Goal: Task Accomplishment & Management: Complete application form

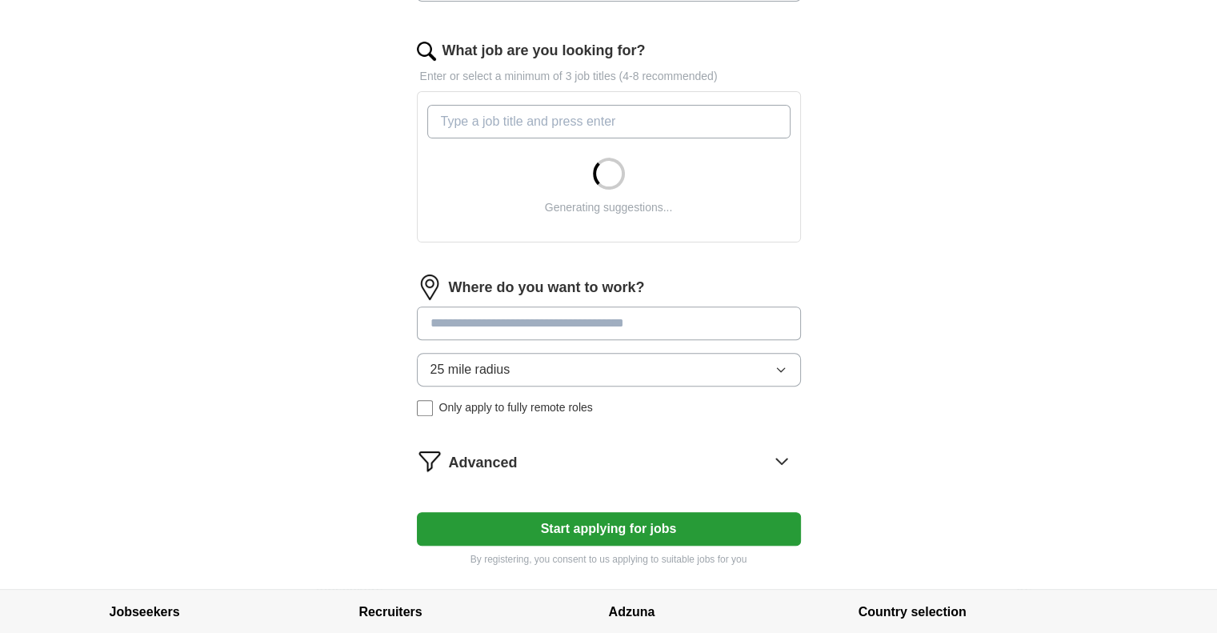
scroll to position [496, 0]
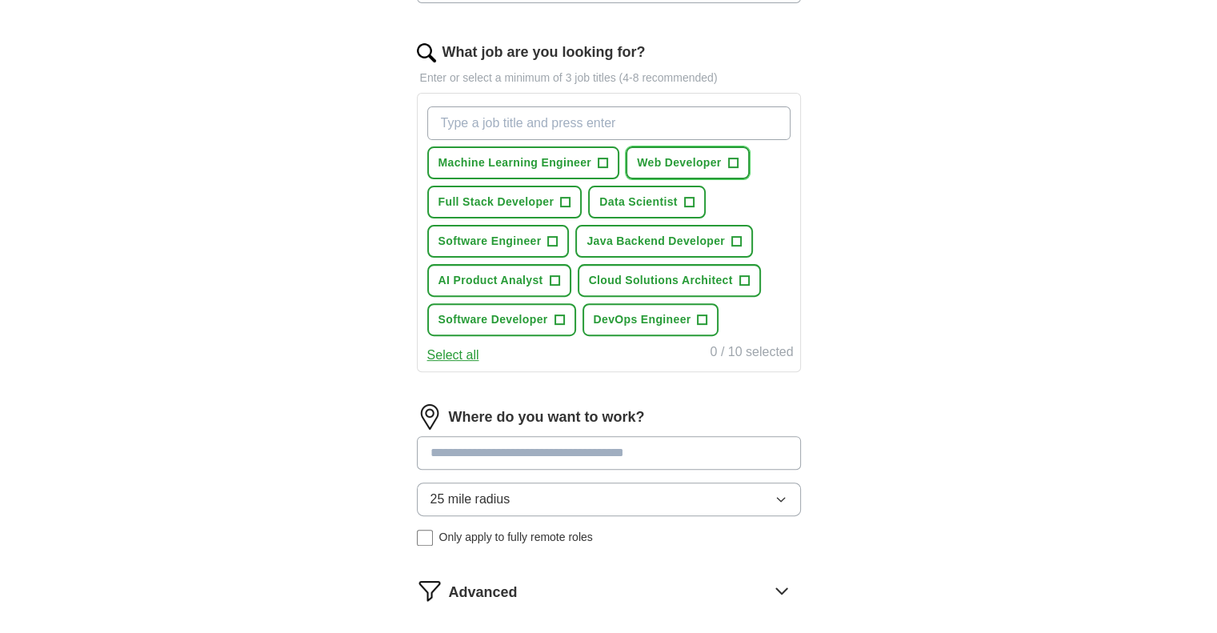
click at [723, 154] on button "Web Developer +" at bounding box center [687, 162] width 123 height 33
drag, startPoint x: 689, startPoint y: 194, endPoint x: 717, endPoint y: 236, distance: 50.2
click at [717, 236] on div "Machine Learning Engineer + Web Developer ✓ × Full Stack Developer + Data Scien…" at bounding box center [609, 221] width 370 height 242
click at [717, 236] on span "Java Backend Developer" at bounding box center [656, 241] width 138 height 17
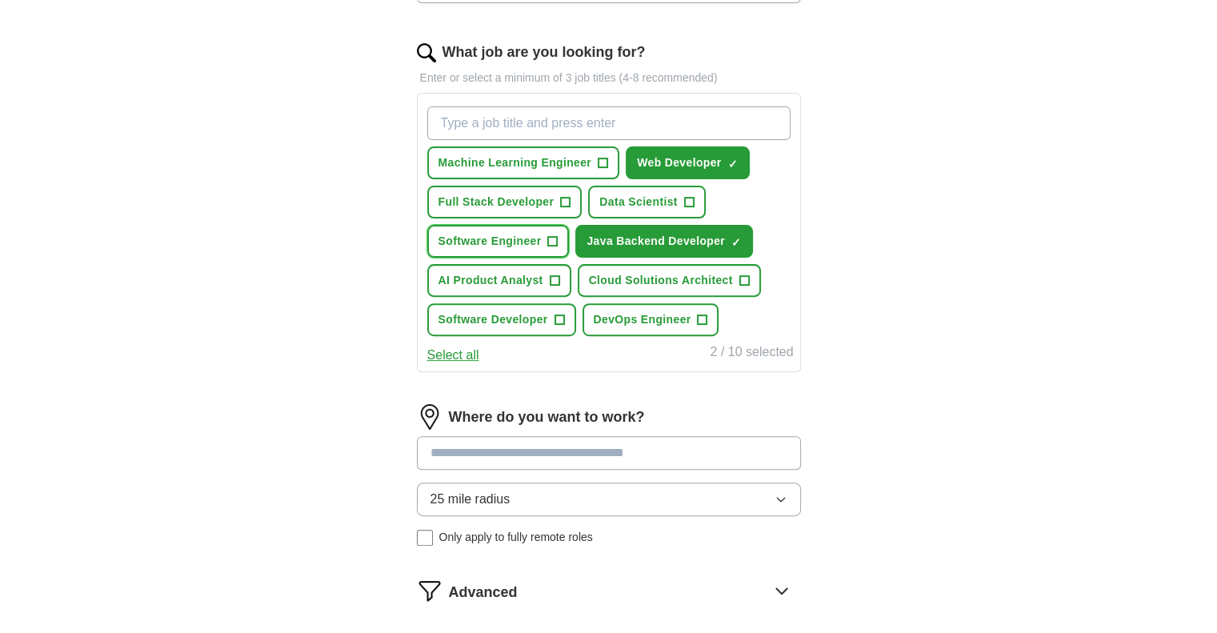
click at [513, 229] on button "Software Engineer +" at bounding box center [498, 241] width 142 height 33
click at [516, 194] on span "Full Stack Developer" at bounding box center [497, 202] width 116 height 17
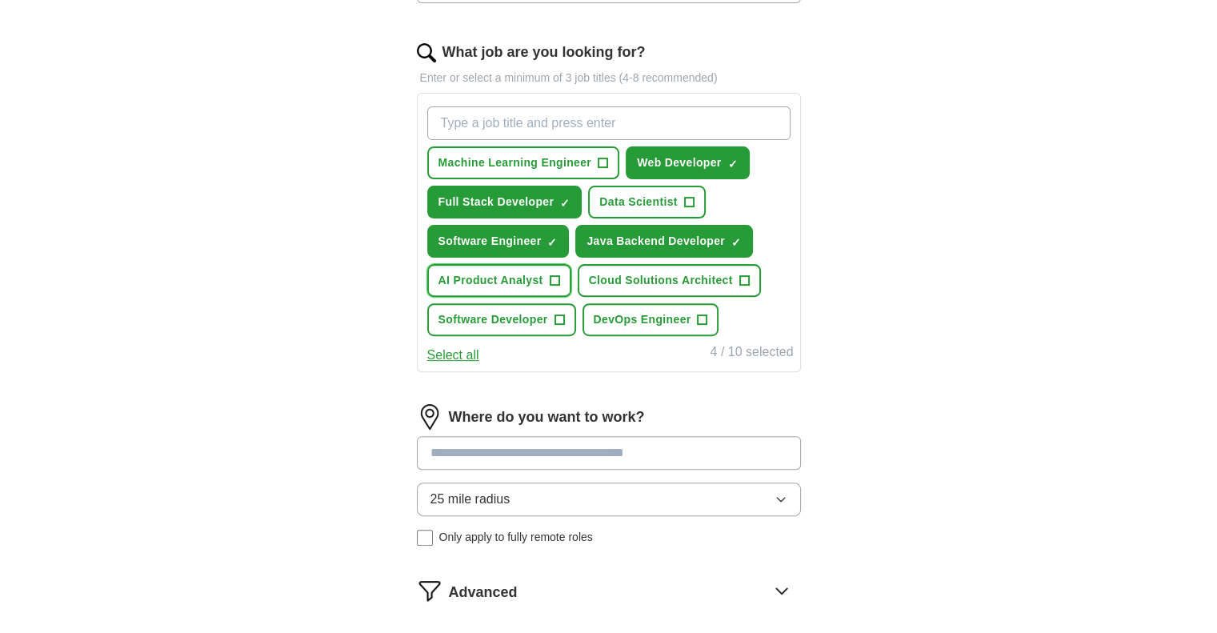
click at [506, 266] on button "AI Product Analyst +" at bounding box center [499, 280] width 144 height 33
click at [512, 311] on span "Software Developer" at bounding box center [494, 319] width 110 height 17
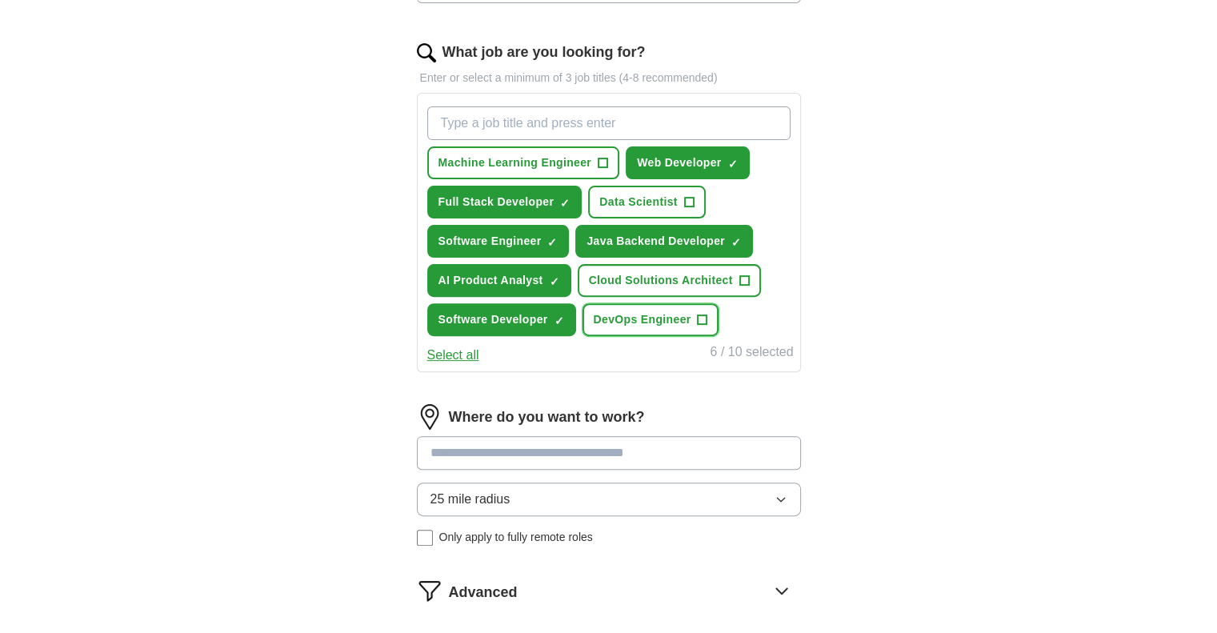
click at [609, 314] on span "DevOps Engineer" at bounding box center [643, 319] width 98 height 17
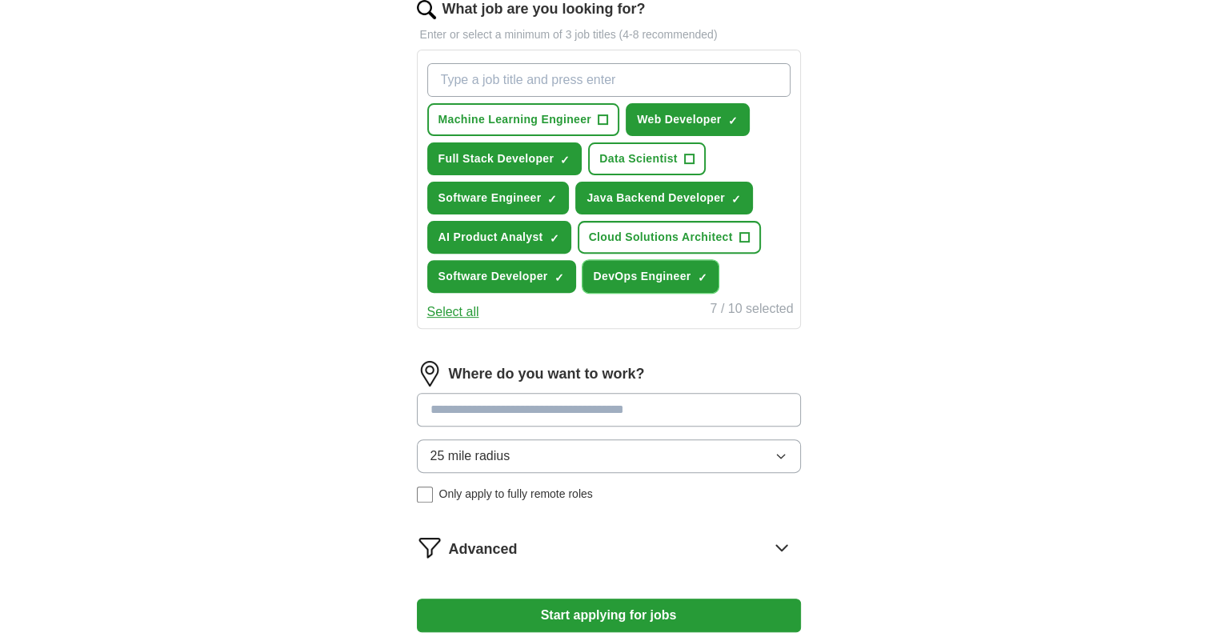
scroll to position [538, 0]
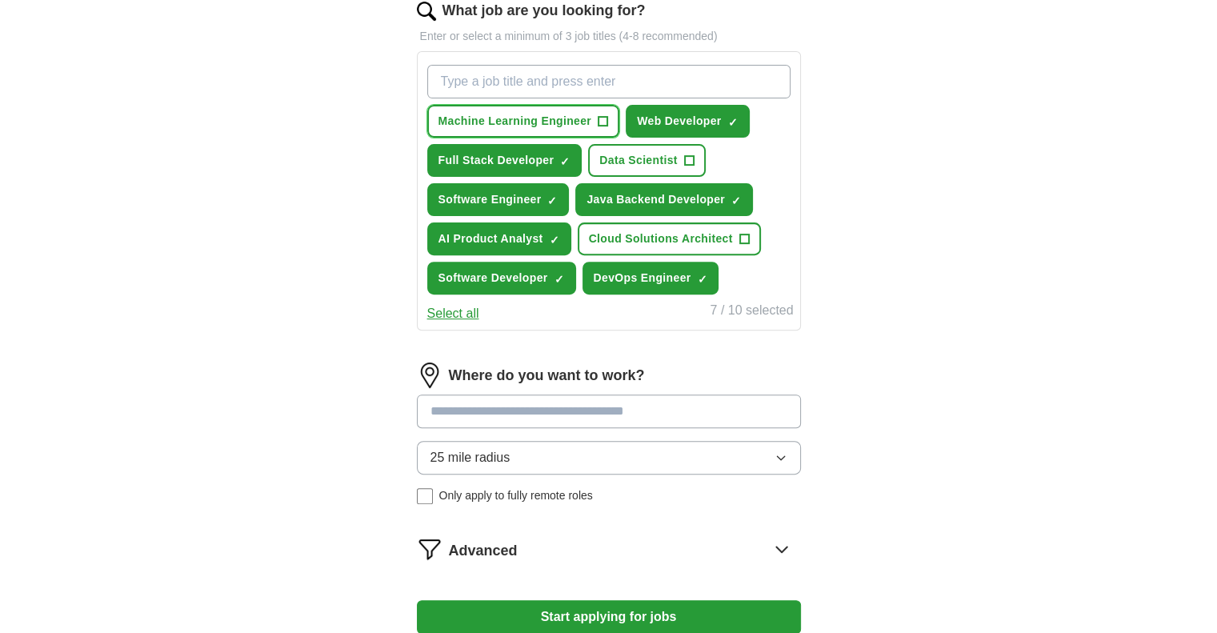
click at [508, 108] on button "Machine Learning Engineer +" at bounding box center [523, 121] width 193 height 33
click at [619, 140] on div "Machine Learning Engineer ✓ × Web Developer ✓ × Full Stack Developer ✓ × Data S…" at bounding box center [609, 179] width 370 height 242
click at [624, 152] on span "Data Scientist" at bounding box center [638, 160] width 78 height 17
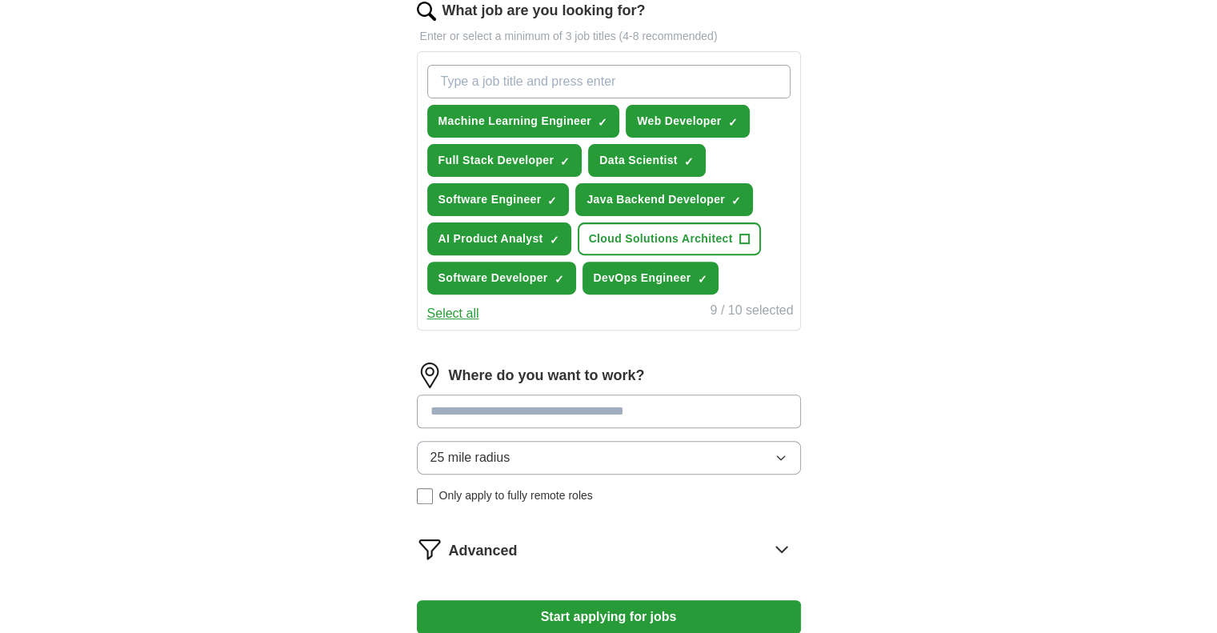
click at [631, 214] on div "Machine Learning Engineer ✓ × Web Developer ✓ × Full Stack Developer ✓ × Data S…" at bounding box center [609, 179] width 370 height 242
click at [629, 224] on button "Cloud Solutions Architect +" at bounding box center [669, 238] width 183 height 33
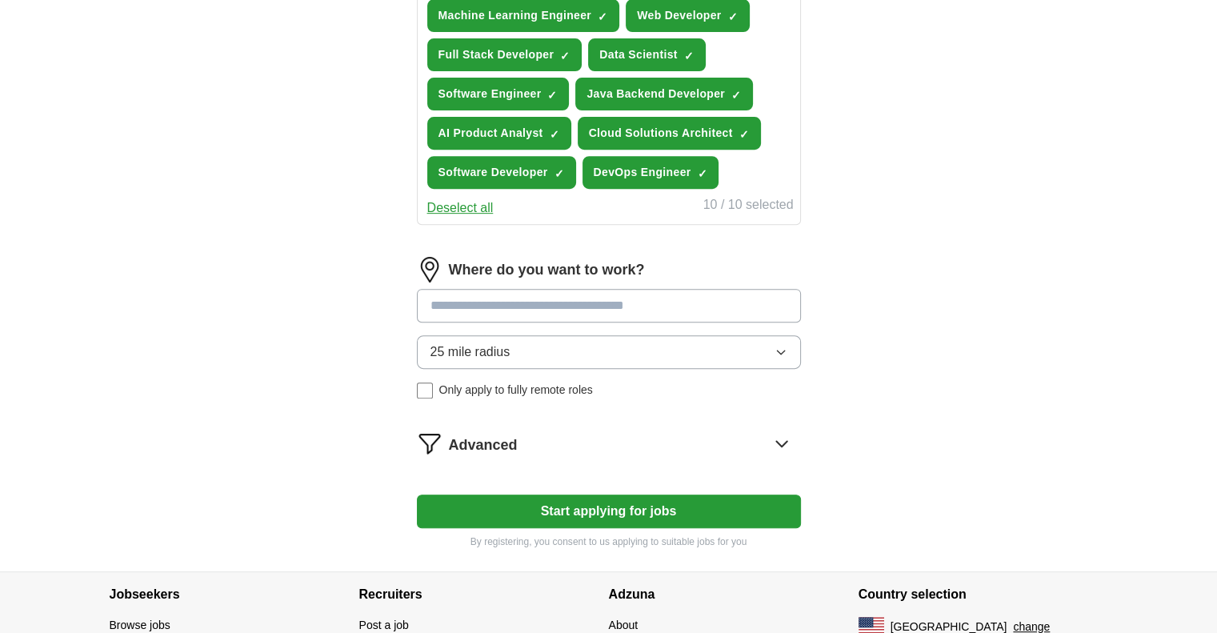
click at [547, 343] on button "25 mile radius" at bounding box center [609, 352] width 384 height 34
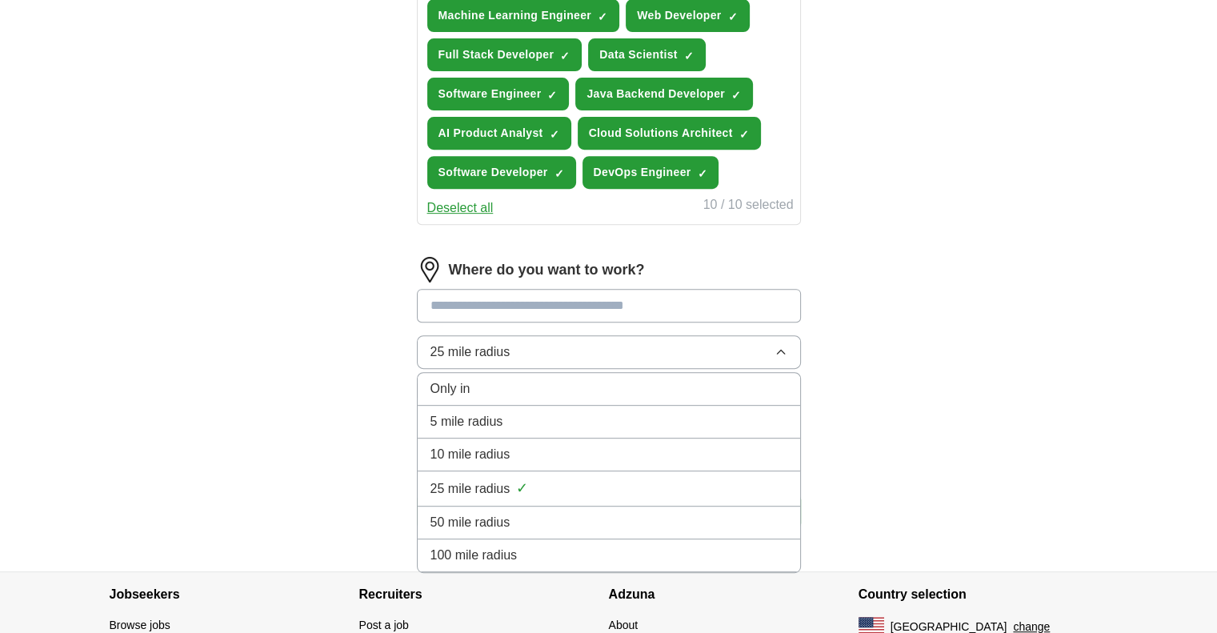
click at [480, 551] on span "100 mile radius" at bounding box center [474, 555] width 87 height 19
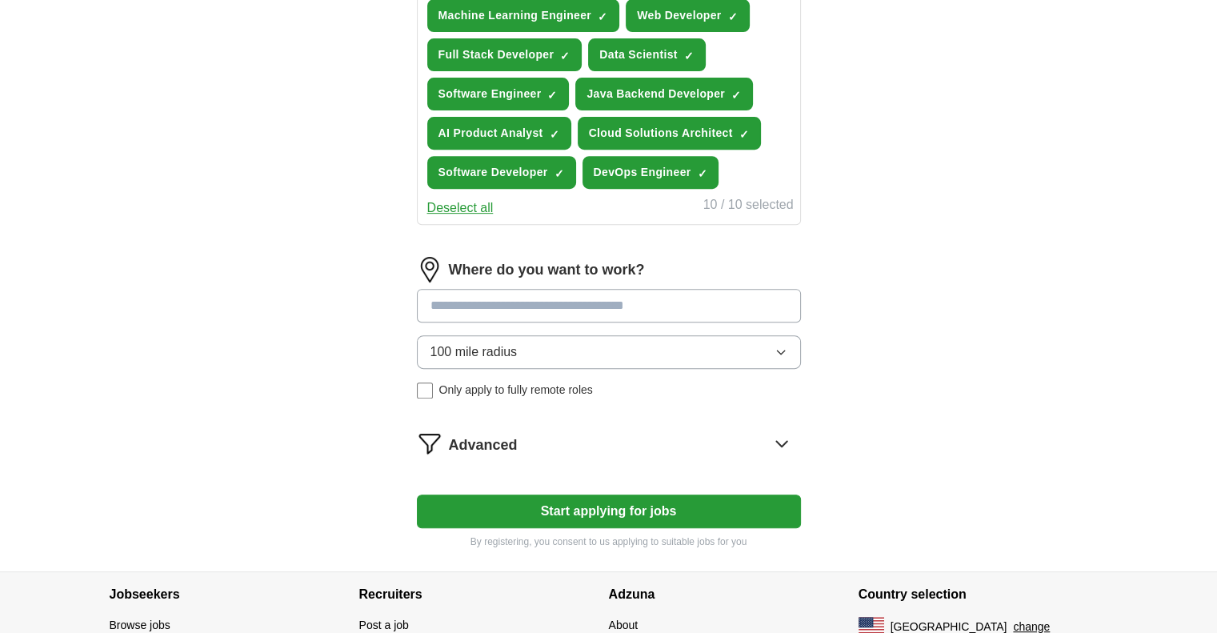
click at [525, 505] on button "Start applying for jobs" at bounding box center [609, 512] width 384 height 34
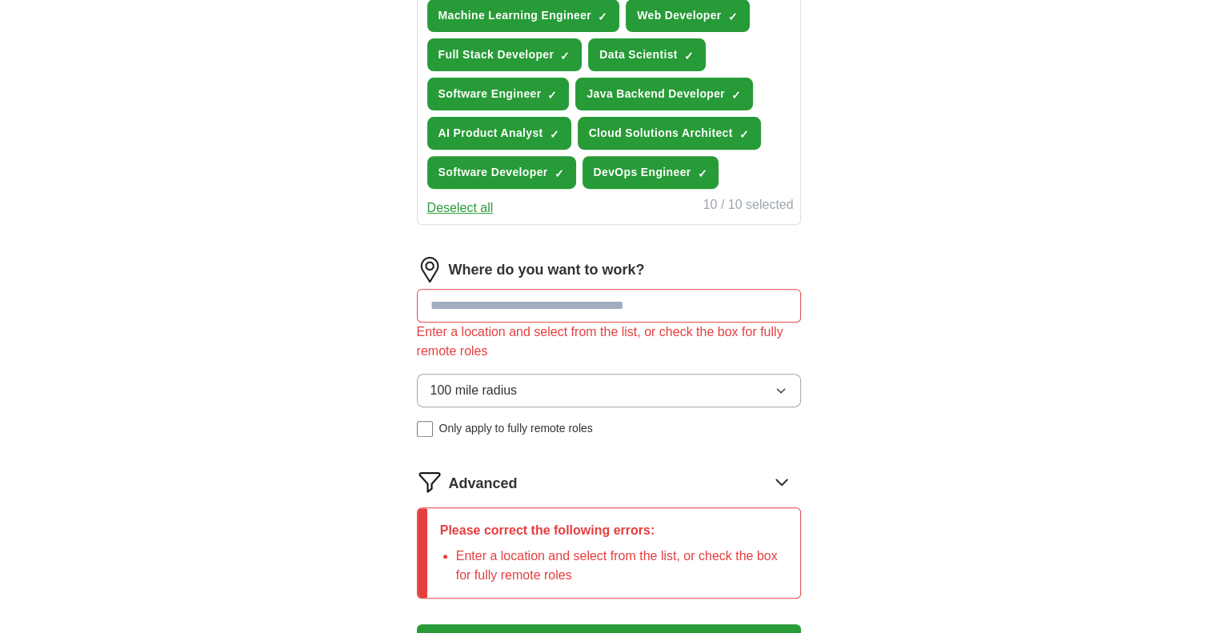
click at [546, 308] on input at bounding box center [609, 306] width 384 height 34
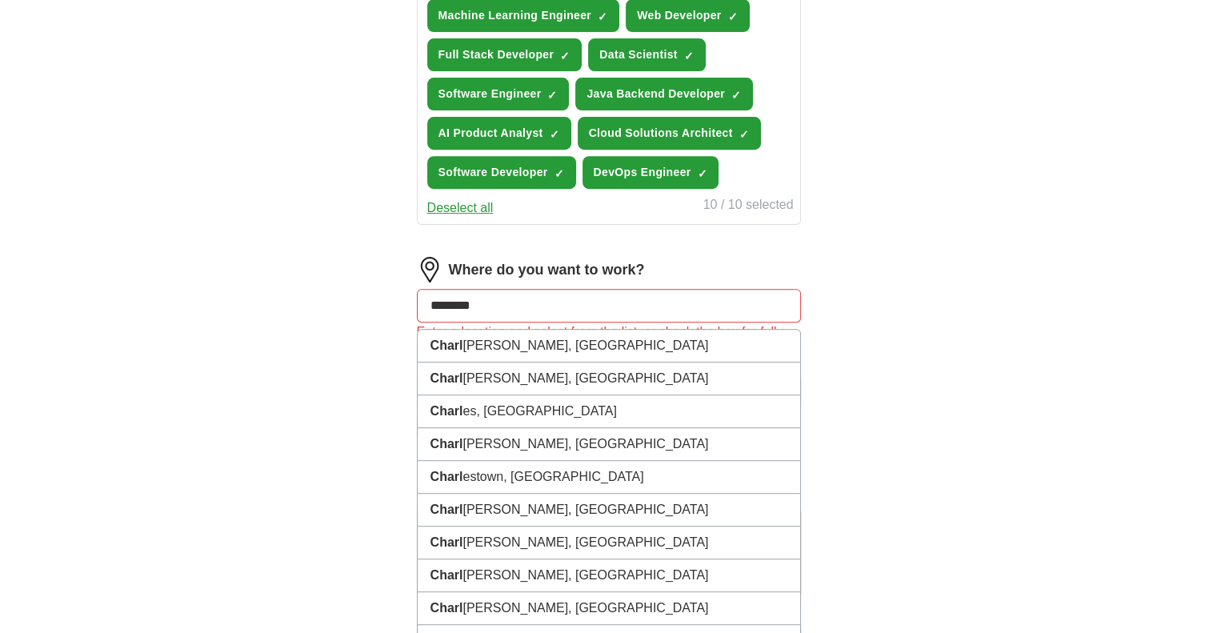
type input "*********"
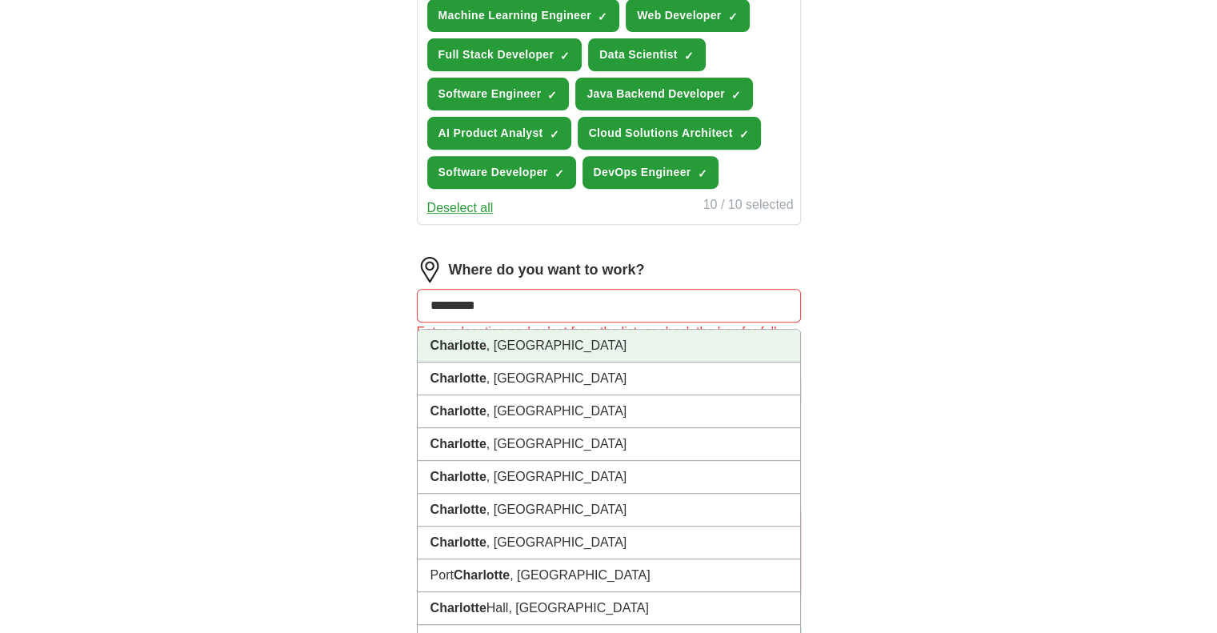
click at [522, 342] on li "[GEOGRAPHIC_DATA] , [GEOGRAPHIC_DATA]" at bounding box center [609, 346] width 383 height 33
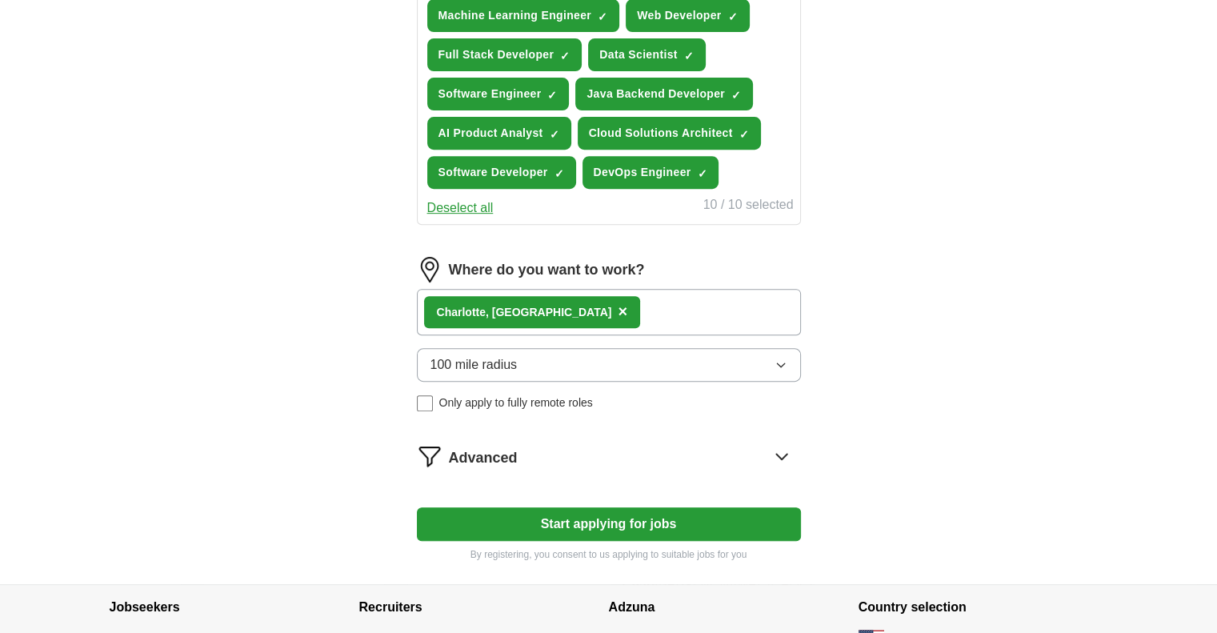
click at [582, 310] on div "Charlotte , [GEOGRAPHIC_DATA] ×" at bounding box center [609, 312] width 384 height 46
click at [583, 315] on div "Charlotte , [GEOGRAPHIC_DATA] ×" at bounding box center [609, 312] width 384 height 46
drag, startPoint x: 583, startPoint y: 315, endPoint x: 576, endPoint y: 306, distance: 10.9
click at [576, 306] on div "Charlotte , [GEOGRAPHIC_DATA] ×" at bounding box center [609, 312] width 384 height 46
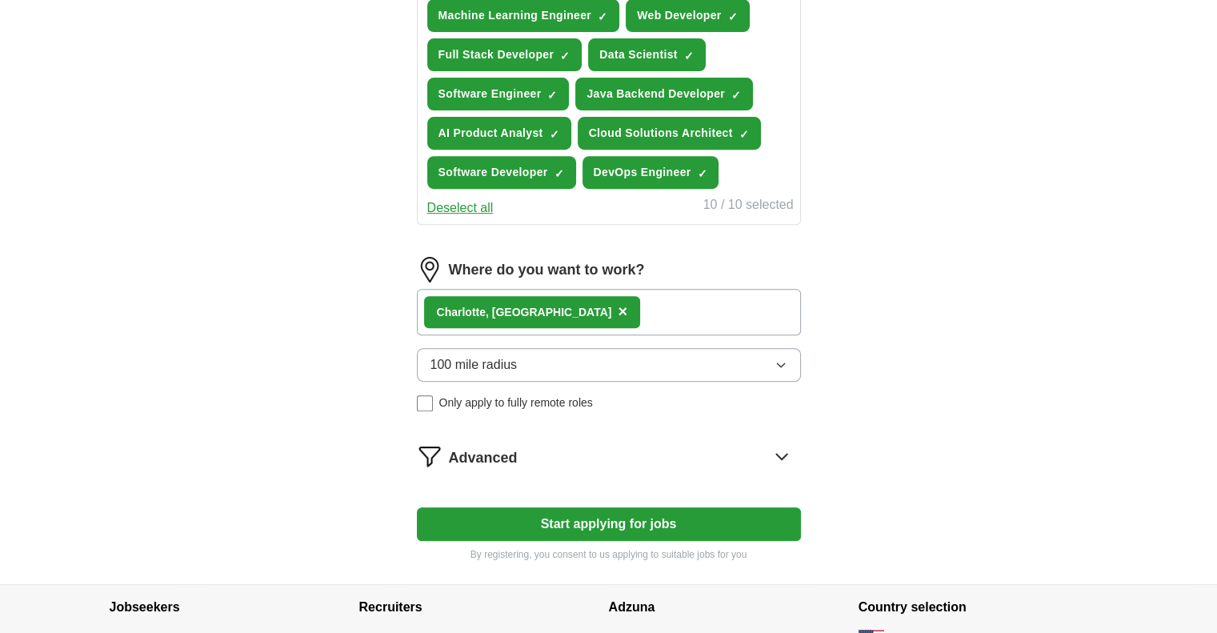
click at [602, 523] on button "Start applying for jobs" at bounding box center [609, 524] width 384 height 34
select select "**"
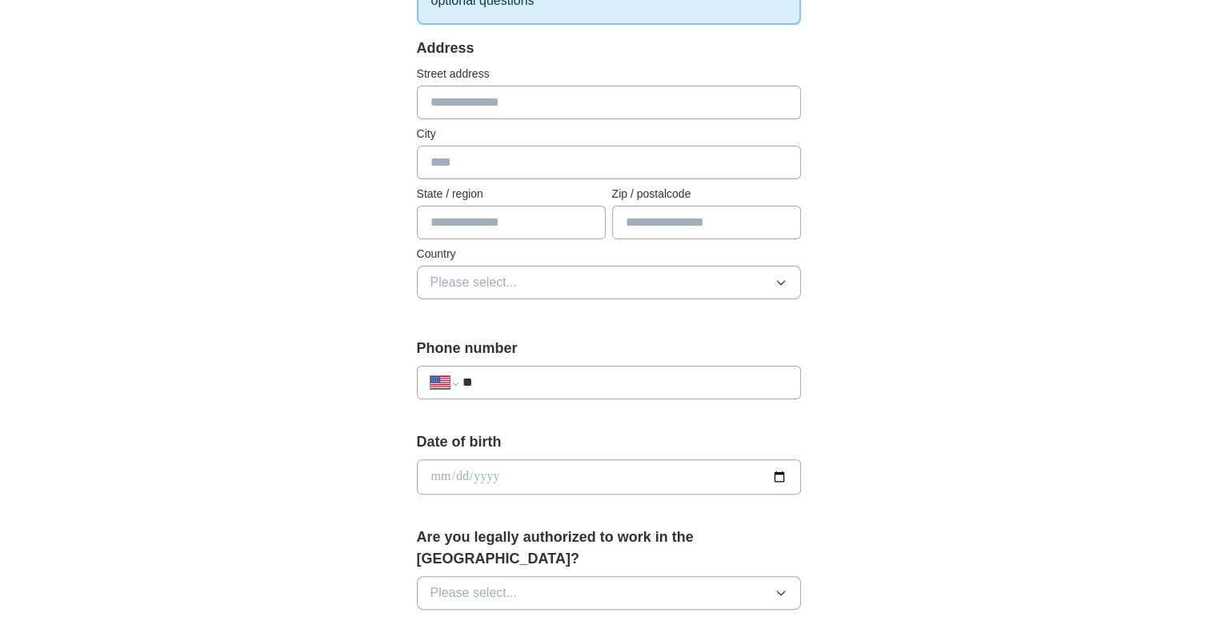
scroll to position [312, 0]
click at [554, 383] on input "**" at bounding box center [624, 380] width 325 height 19
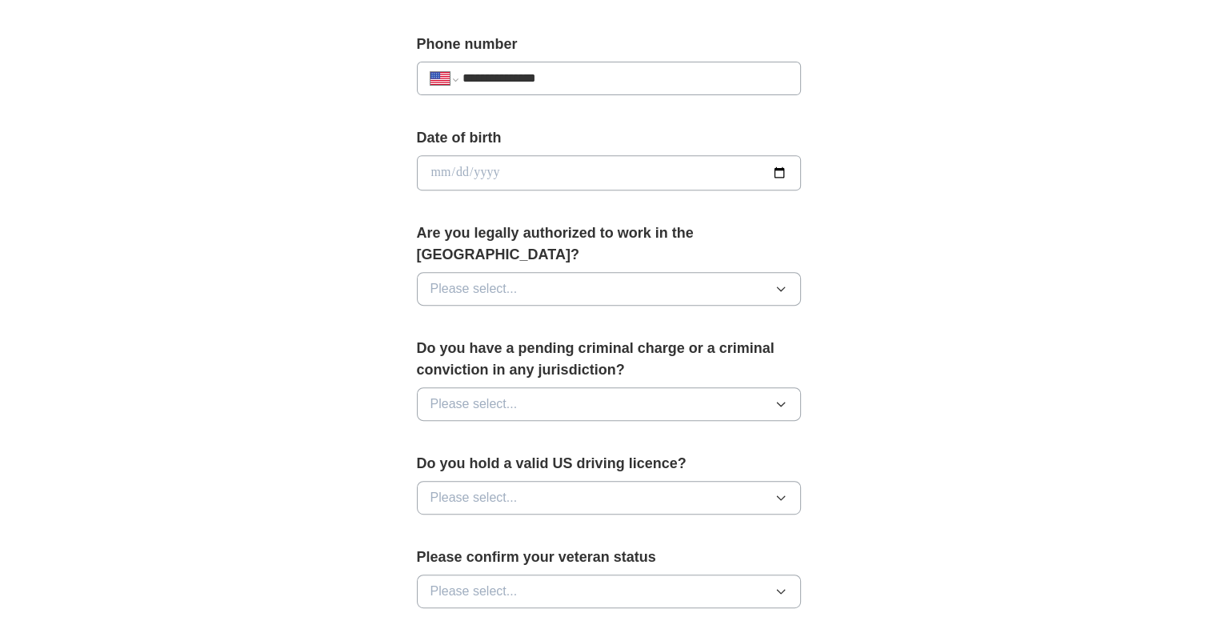
scroll to position [633, 0]
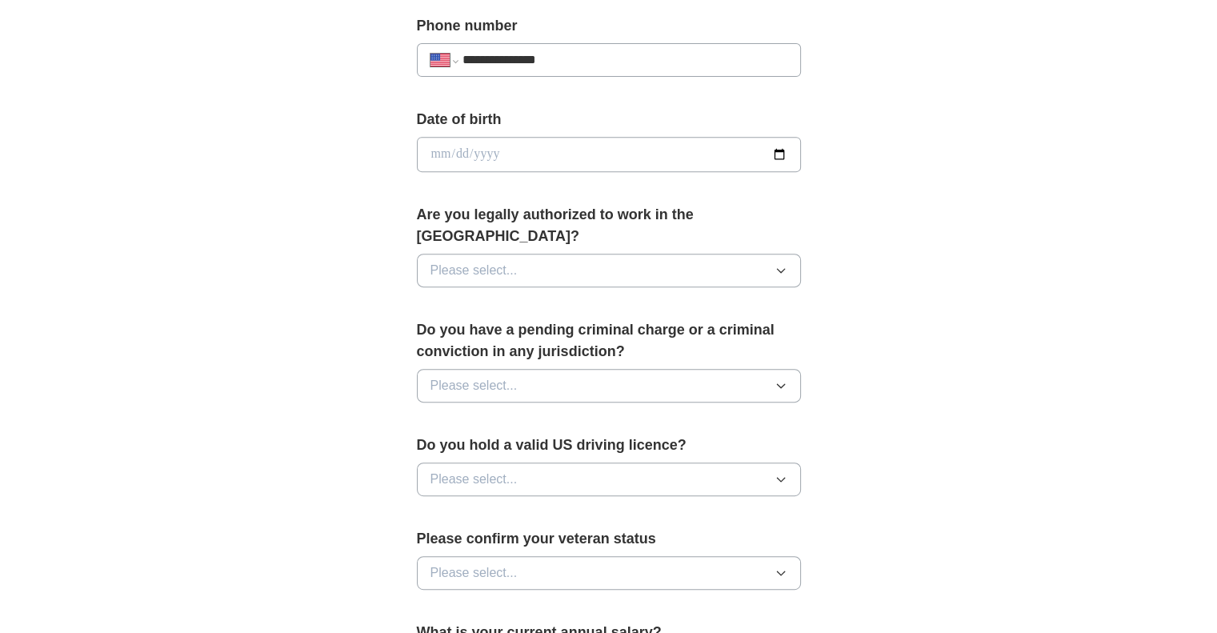
type input "**********"
click at [449, 150] on input "date" at bounding box center [609, 154] width 384 height 35
type input "**********"
click at [475, 261] on span "Please select..." at bounding box center [474, 270] width 87 height 19
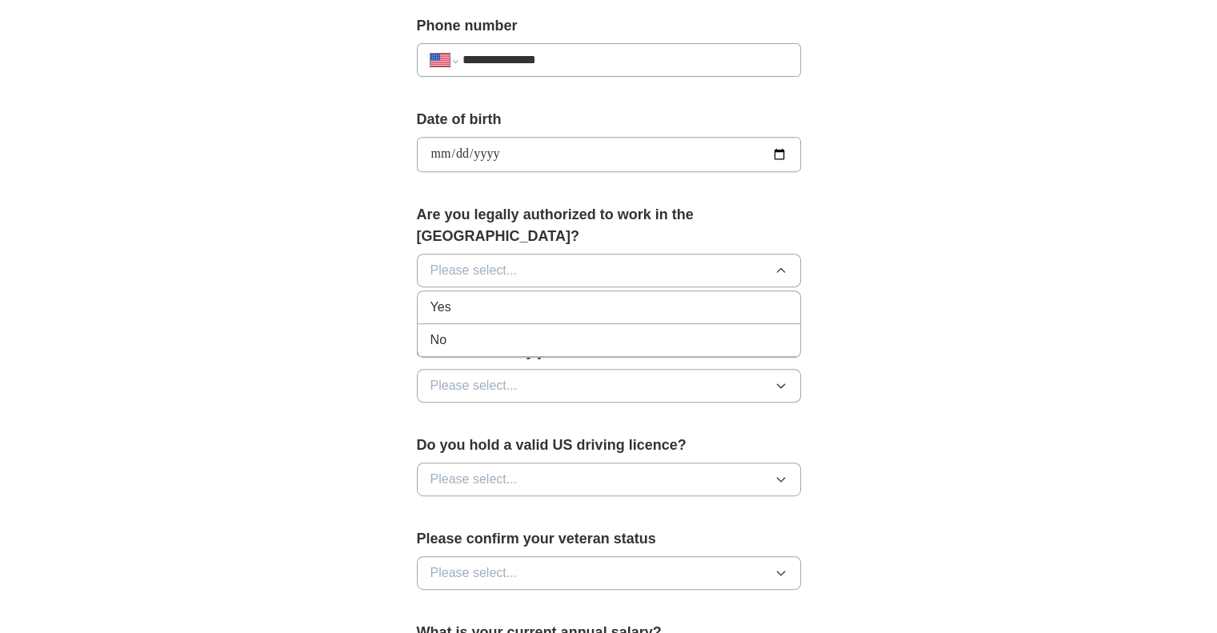
click at [461, 298] on div "Yes" at bounding box center [609, 307] width 357 height 19
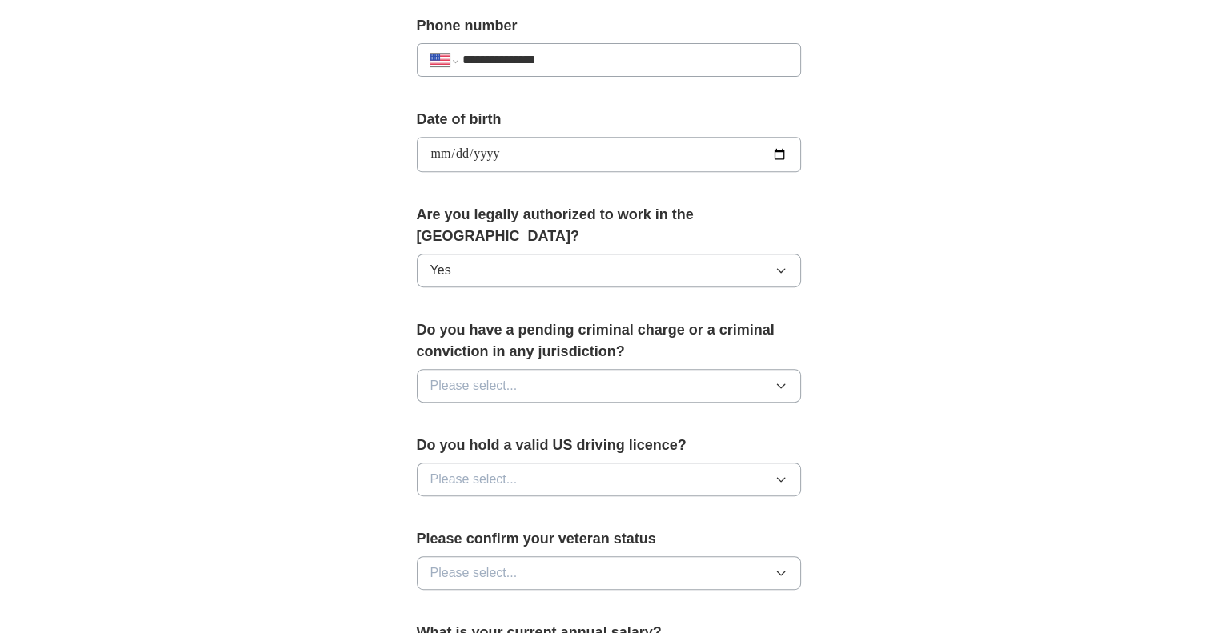
click at [464, 376] on span "Please select..." at bounding box center [474, 385] width 87 height 19
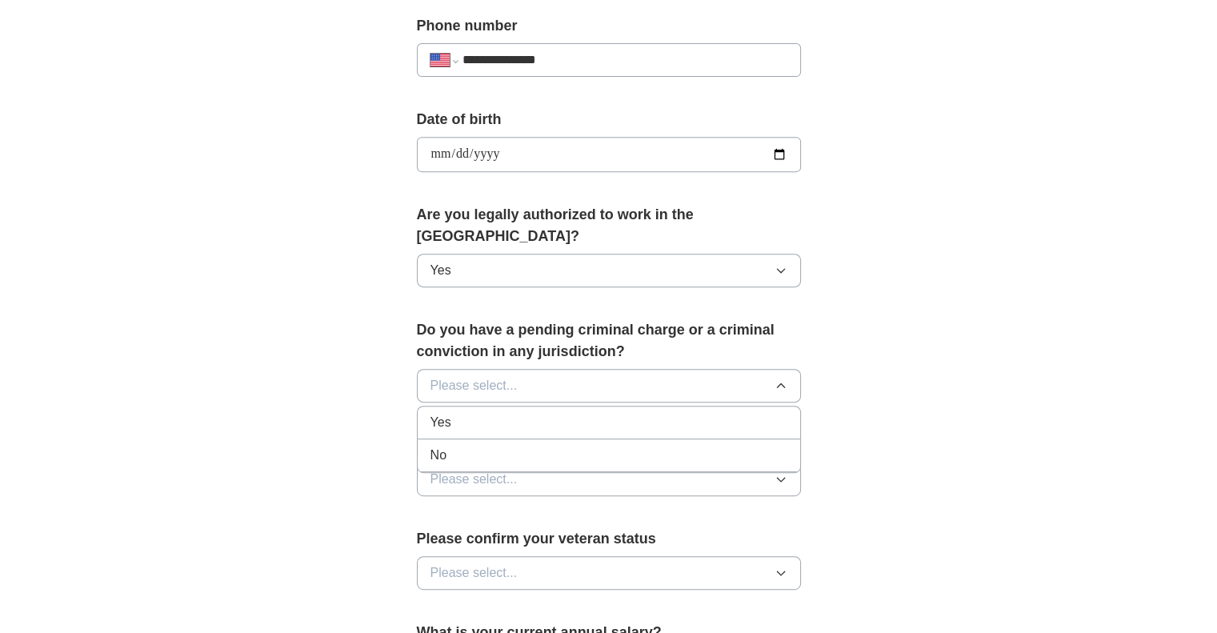
click at [458, 446] on div "No" at bounding box center [609, 455] width 357 height 19
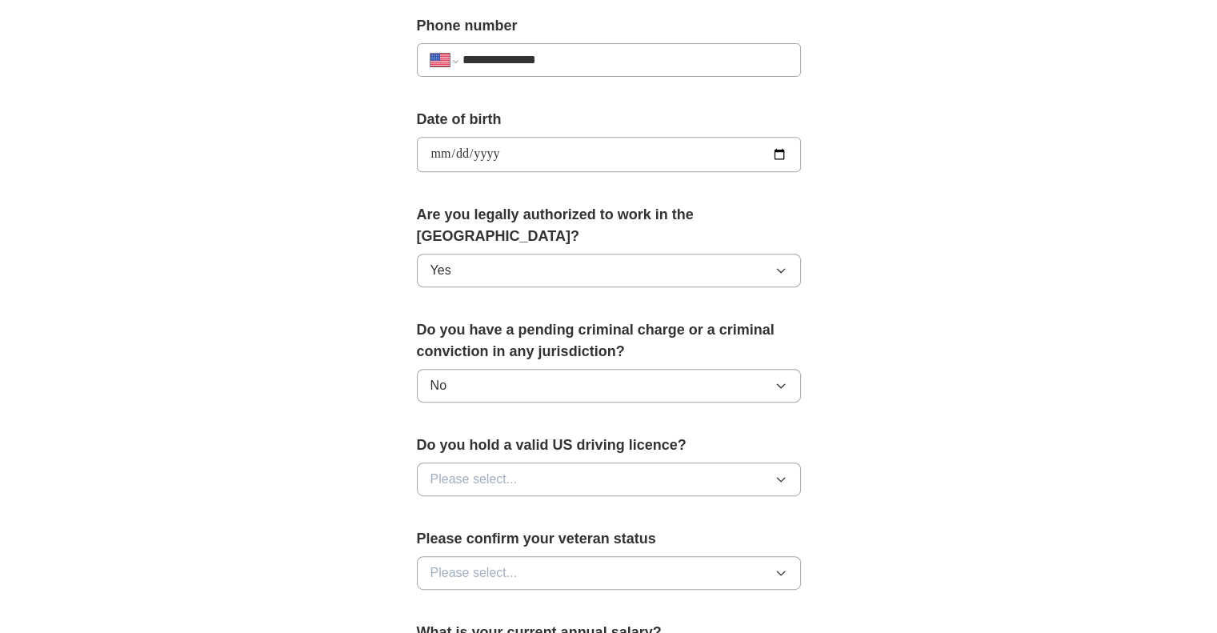
click at [458, 470] on span "Please select..." at bounding box center [474, 479] width 87 height 19
click at [461, 539] on div "No" at bounding box center [609, 548] width 357 height 19
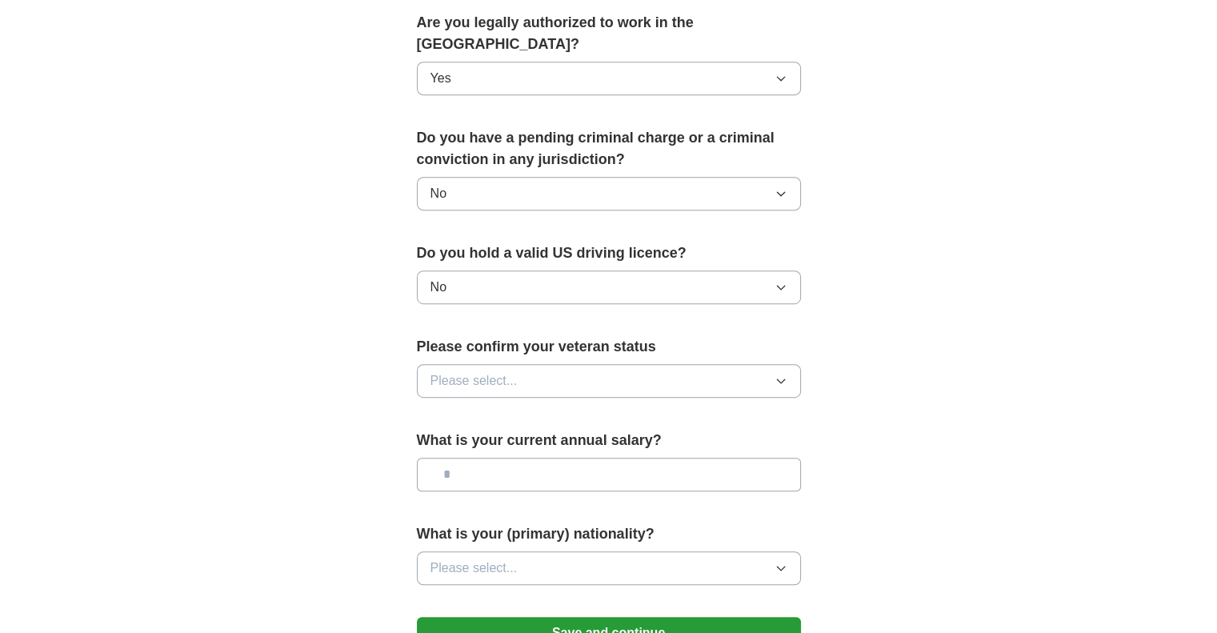
scroll to position [842, 0]
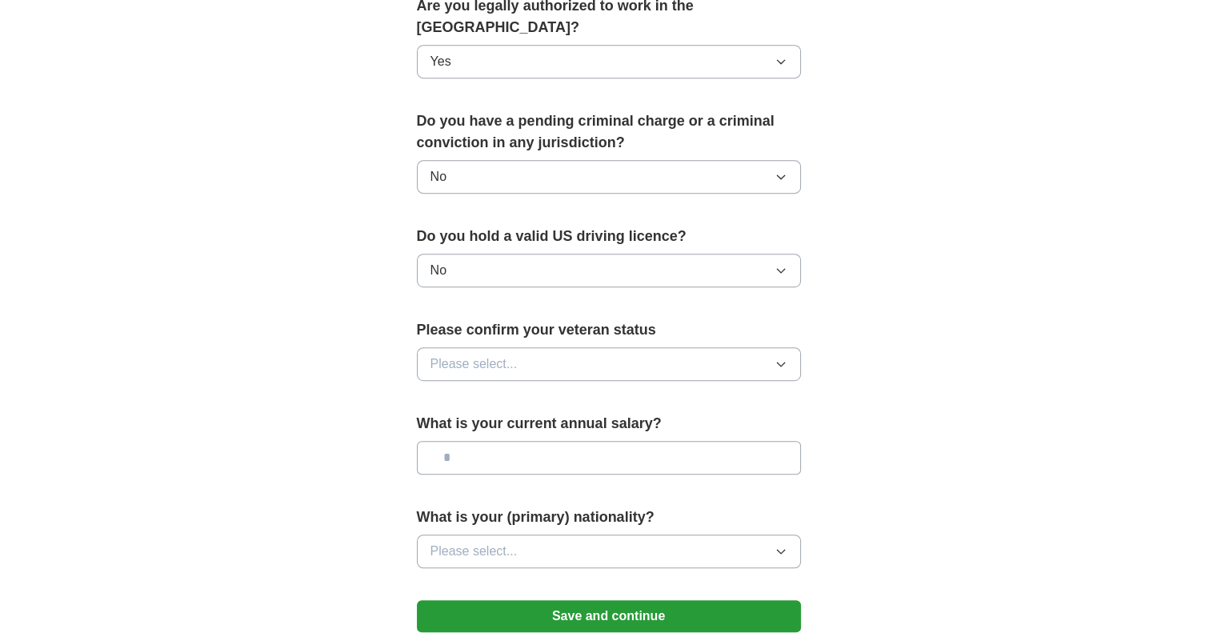
click at [467, 355] on span "Please select..." at bounding box center [474, 364] width 87 height 19
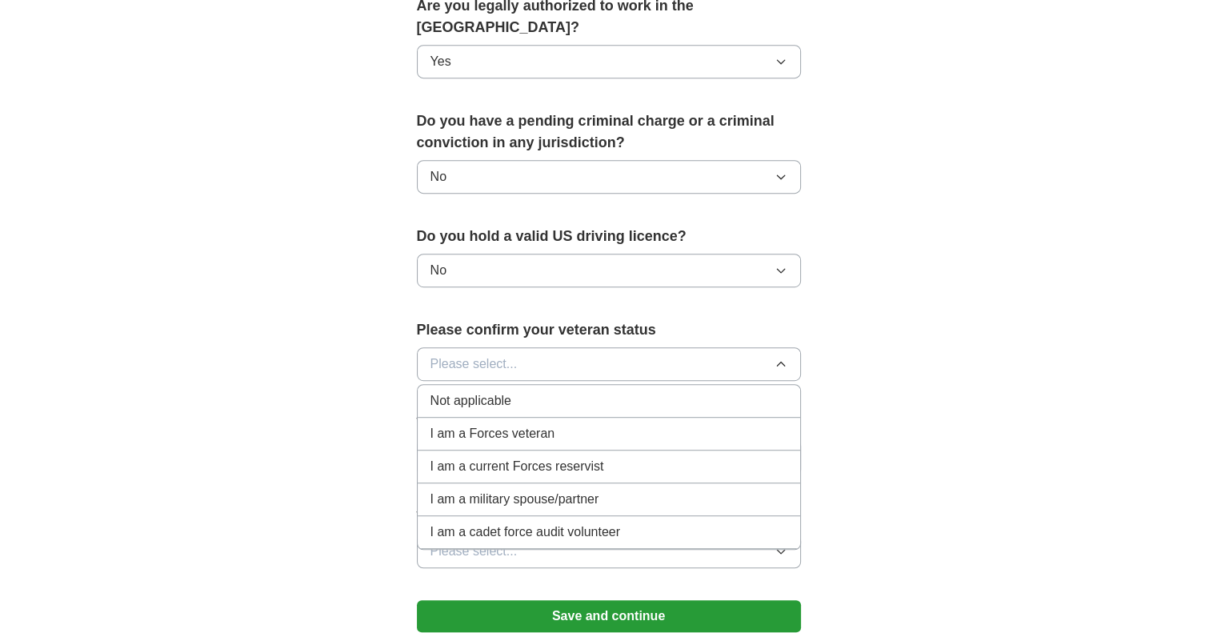
click at [475, 391] on span "Not applicable" at bounding box center [471, 400] width 81 height 19
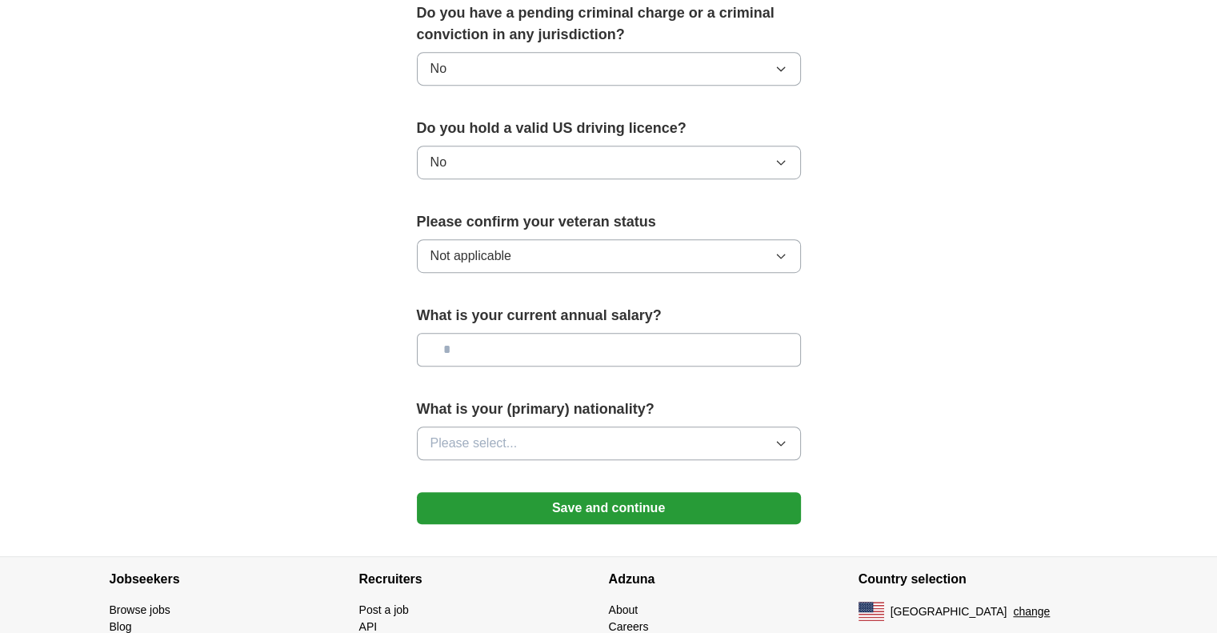
scroll to position [951, 0]
click at [493, 433] on span "Please select..." at bounding box center [474, 442] width 87 height 19
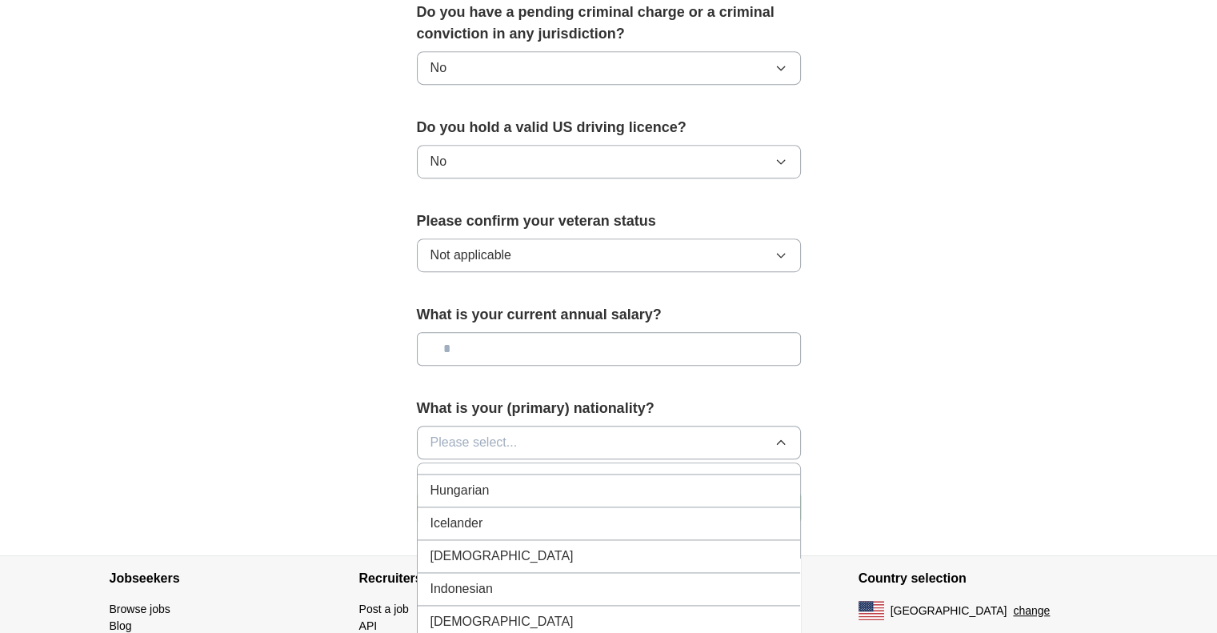
scroll to position [2551, 0]
click at [464, 543] on div "[DEMOGRAPHIC_DATA]" at bounding box center [609, 552] width 357 height 19
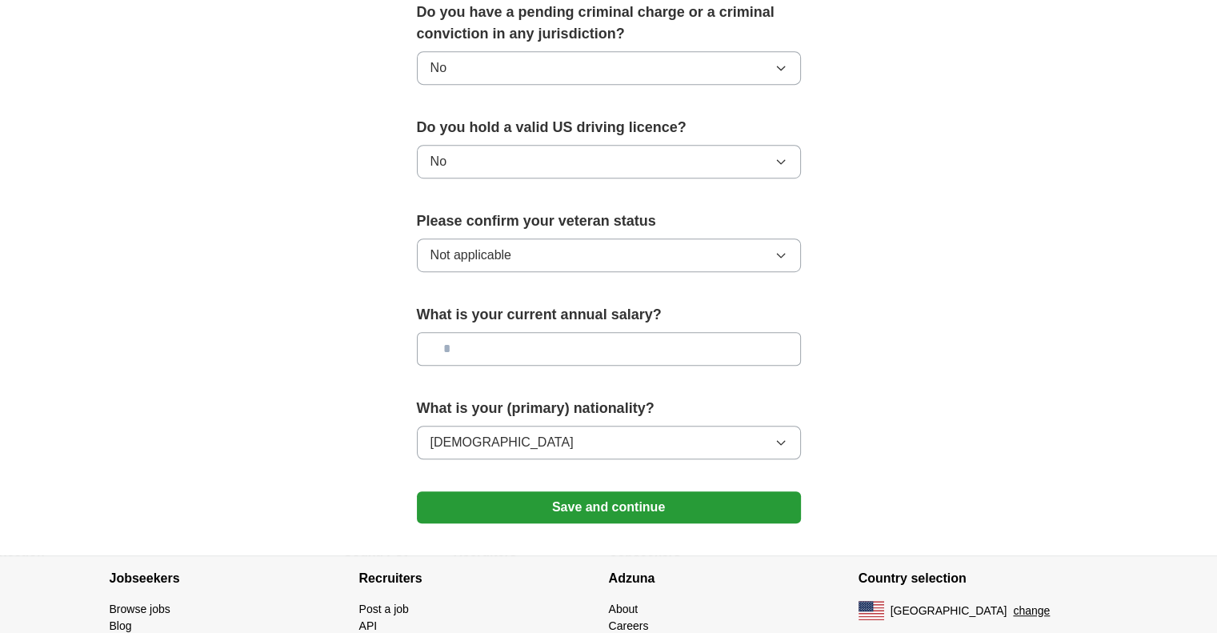
click at [583, 491] on button "Save and continue" at bounding box center [609, 507] width 384 height 32
